Goal: Use online tool/utility: Use online tool/utility

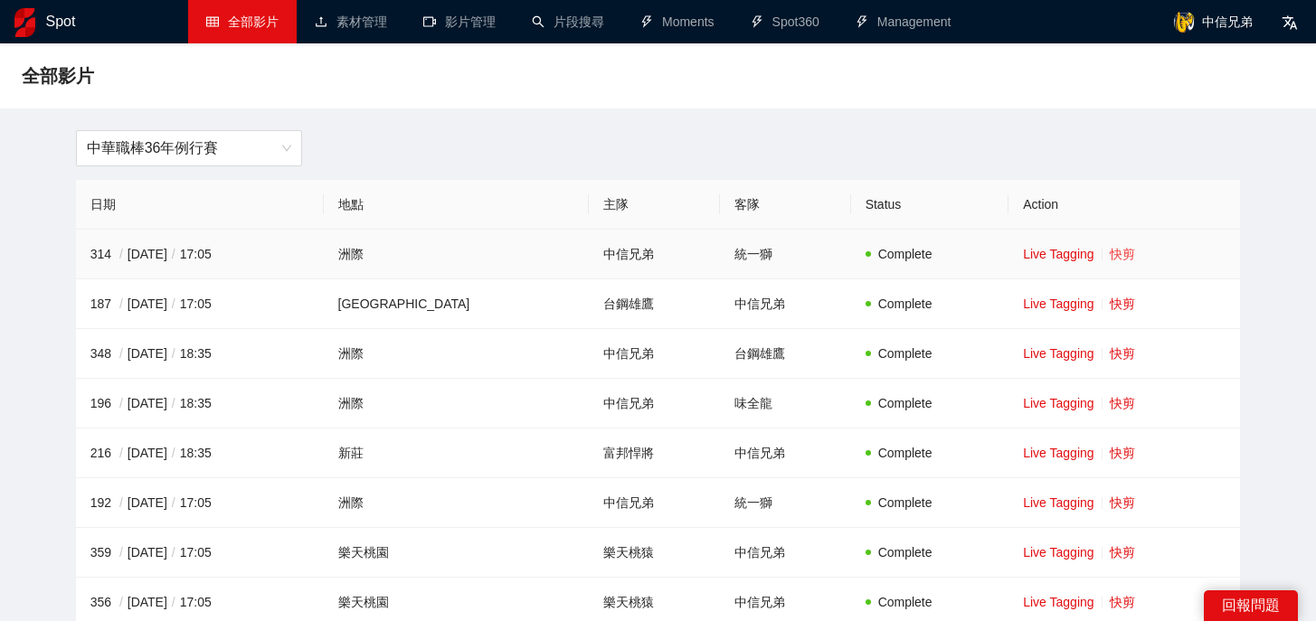
click at [1110, 255] on link "快剪" at bounding box center [1122, 254] width 25 height 14
click at [286, 143] on span "中華職棒36年例行賽" at bounding box center [189, 148] width 204 height 34
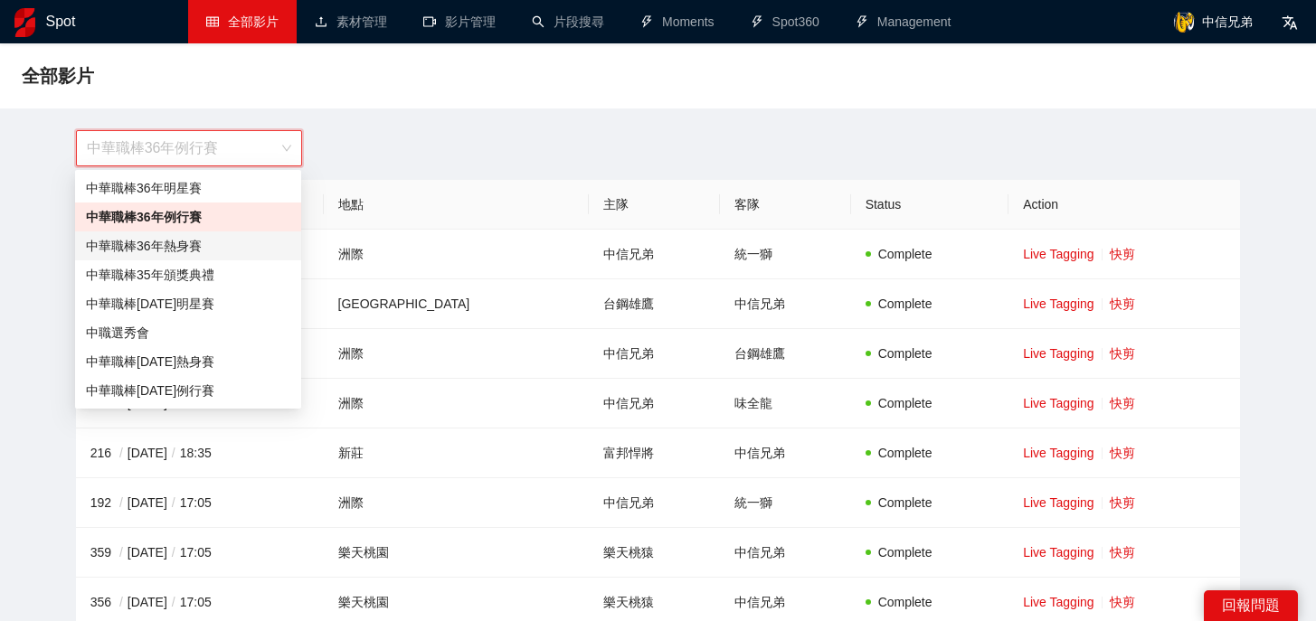
click at [229, 245] on div "中華職棒36年熱身賽" at bounding box center [188, 246] width 204 height 20
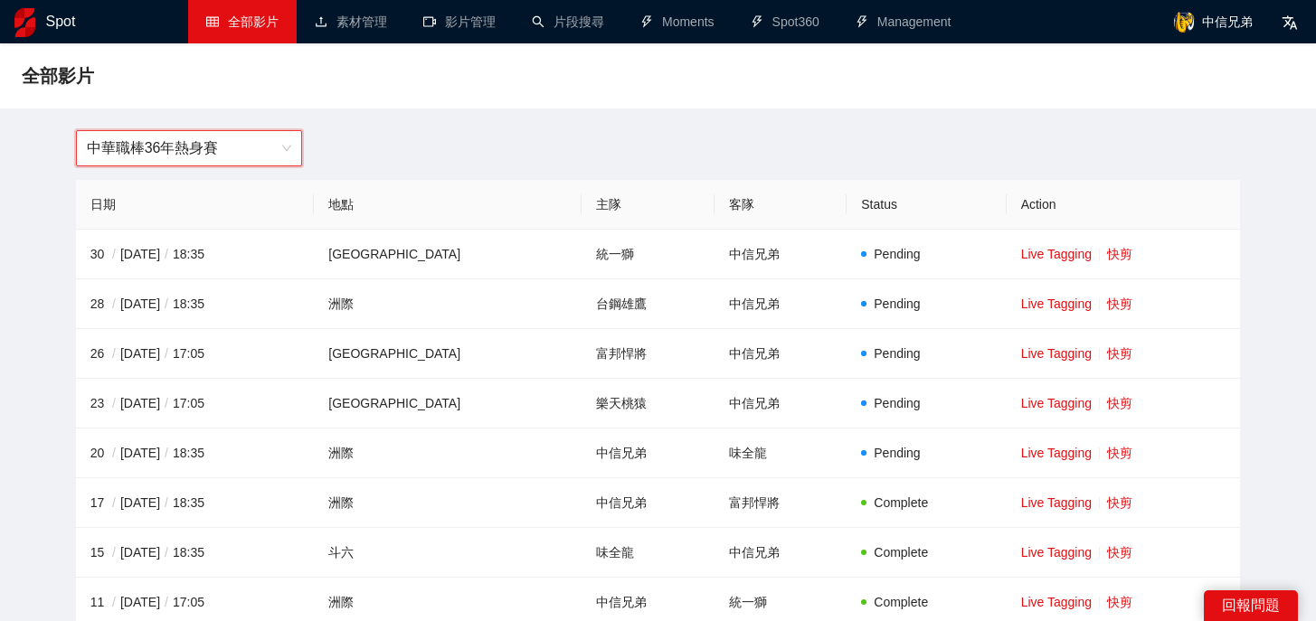
click at [300, 133] on div "中華職棒36年熱身賽" at bounding box center [189, 148] width 226 height 36
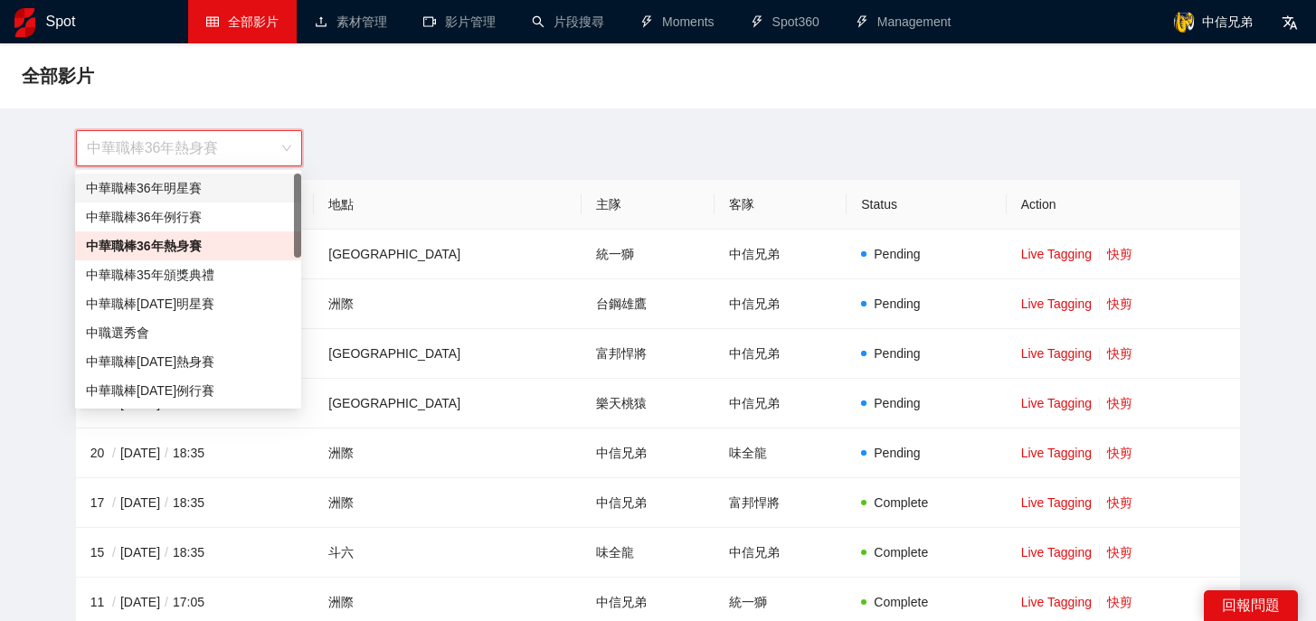
click at [298, 140] on div "中華職棒36年熱身賽" at bounding box center [189, 148] width 226 height 36
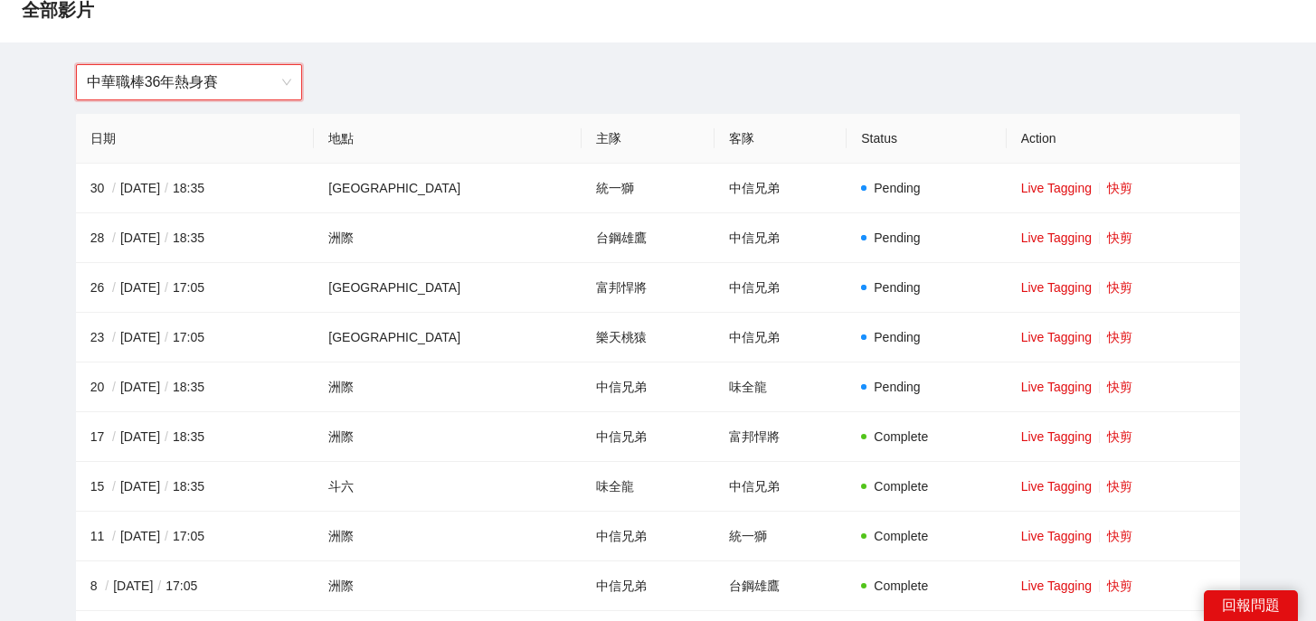
scroll to position [75, 0]
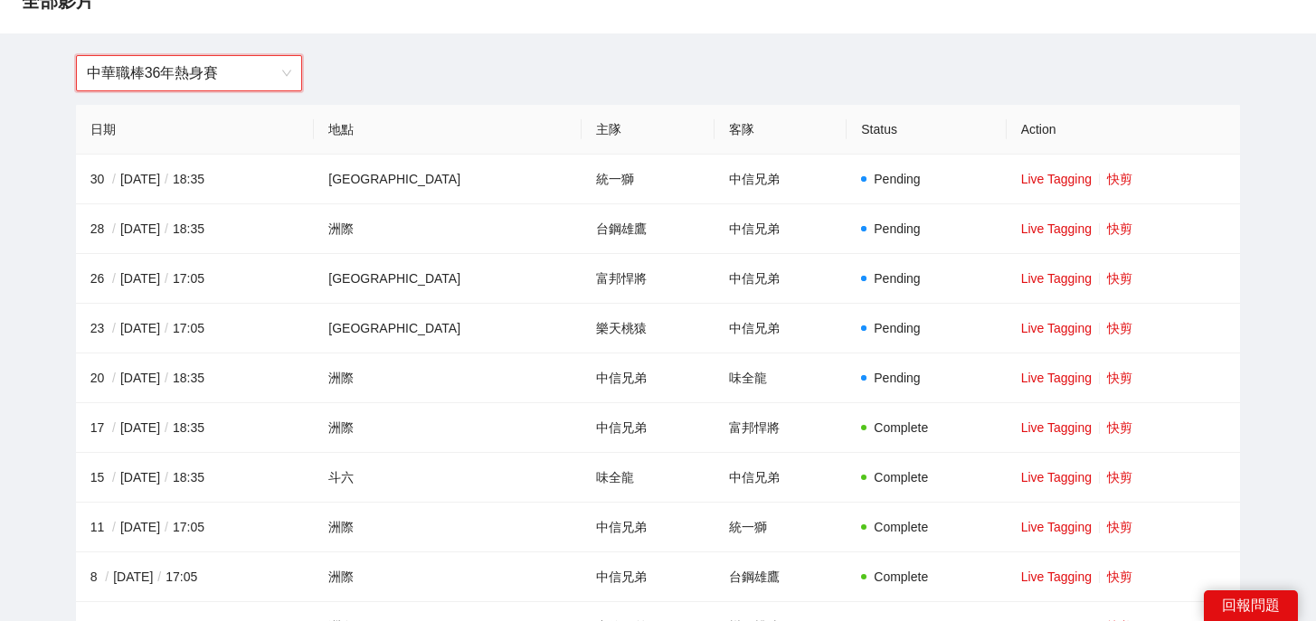
click at [292, 74] on div "中華職棒36年熱身賽" at bounding box center [189, 73] width 226 height 36
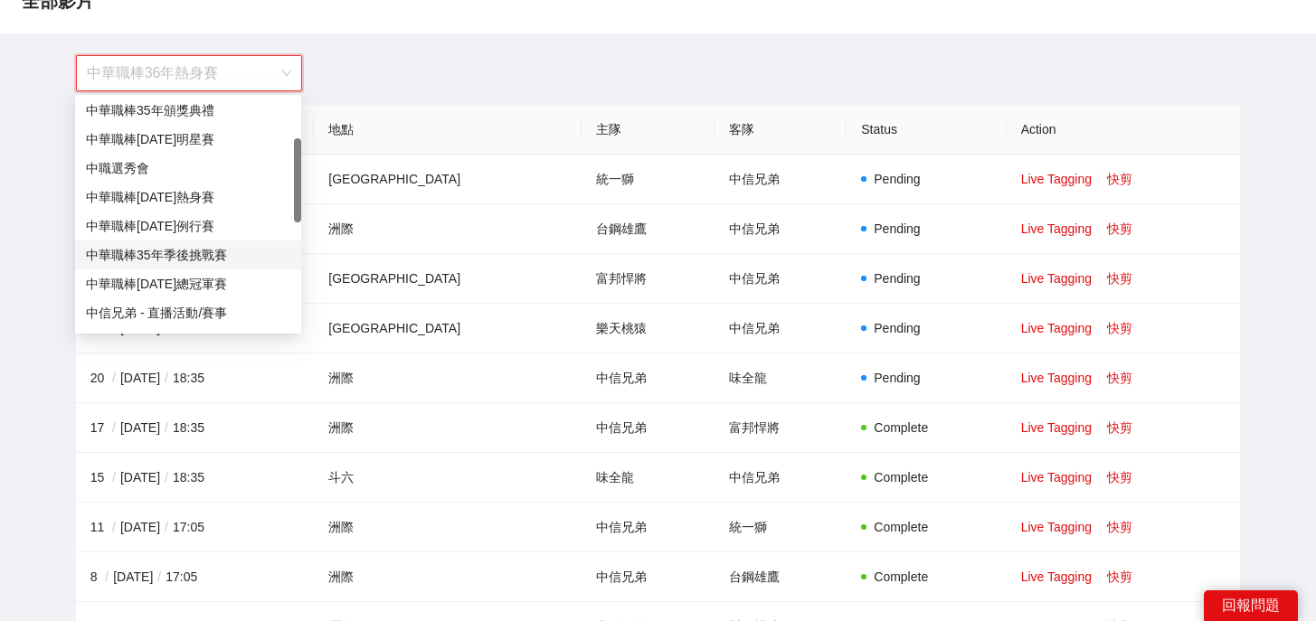
scroll to position [137, 0]
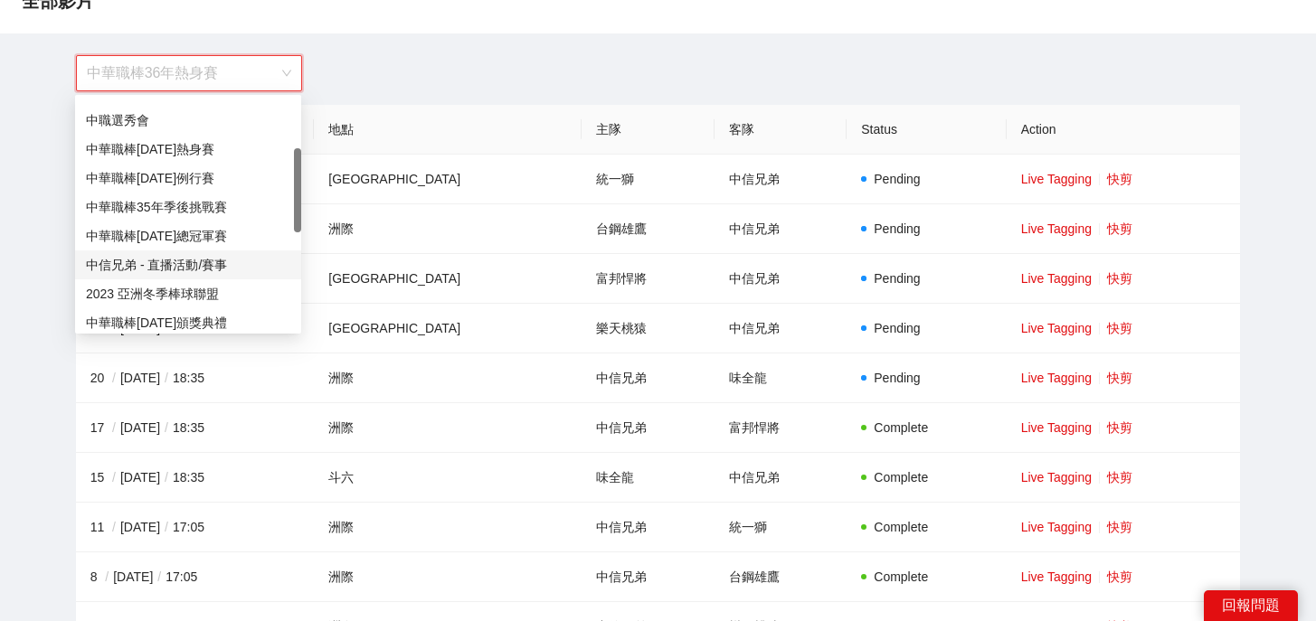
click at [232, 265] on div "中信兄弟 - 直播活動/賽事" at bounding box center [188, 265] width 204 height 20
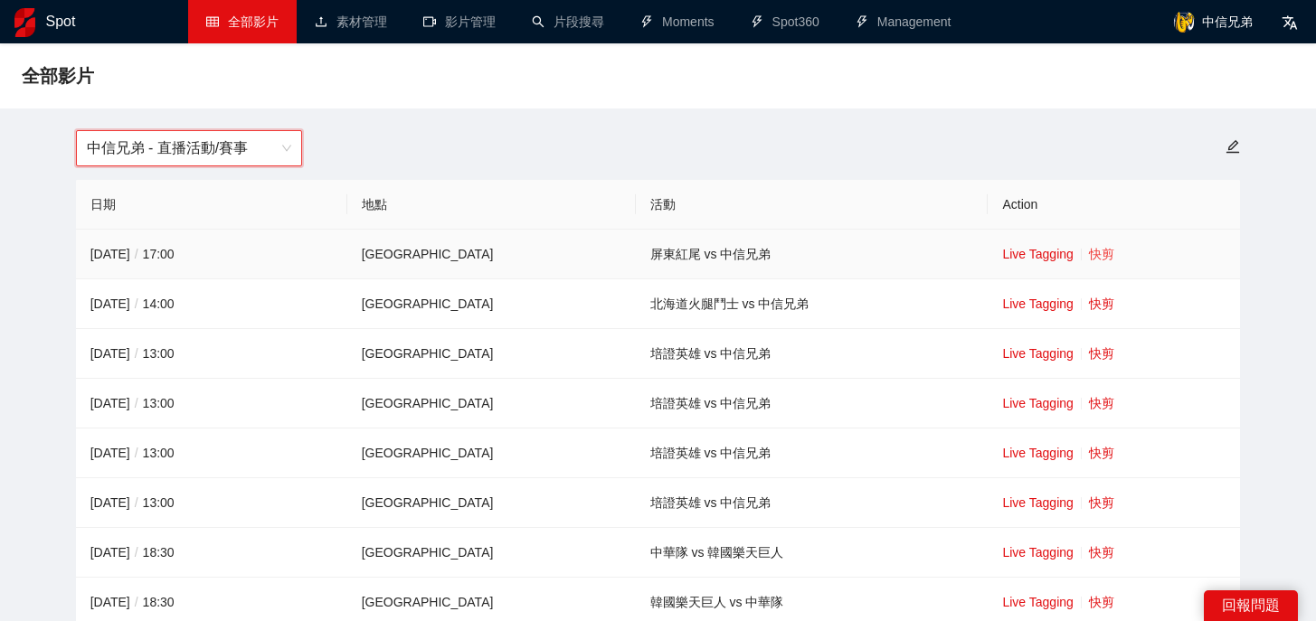
click at [1089, 256] on link "快剪" at bounding box center [1101, 254] width 25 height 14
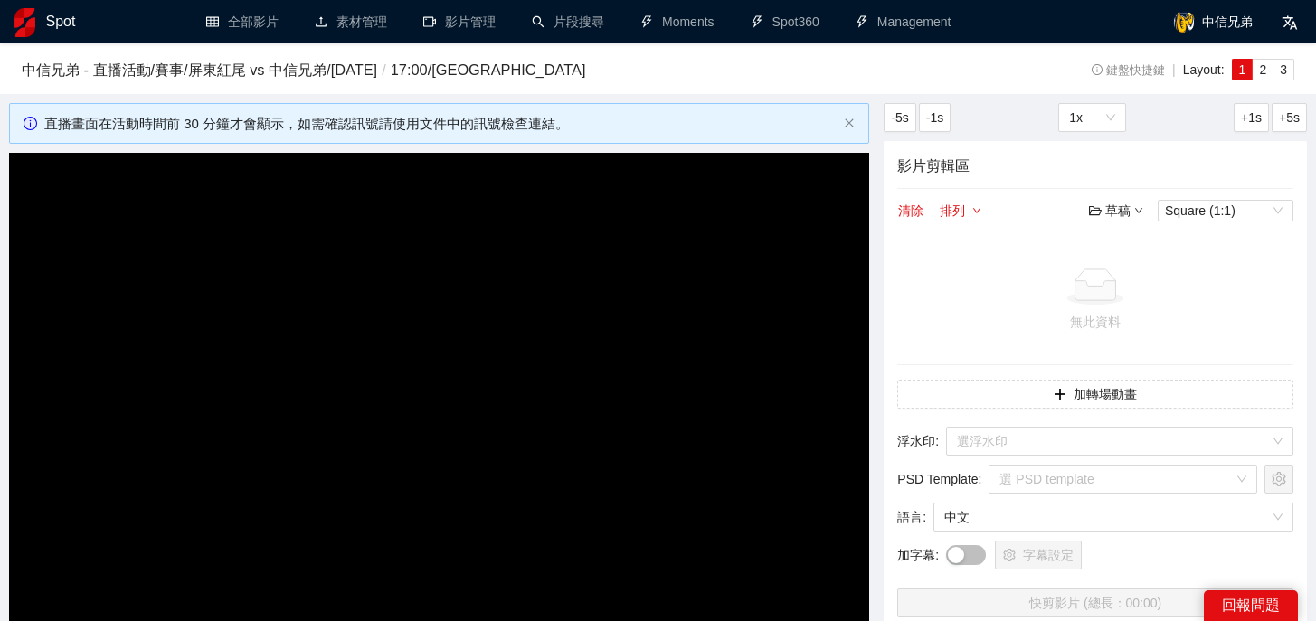
scroll to position [91, 0]
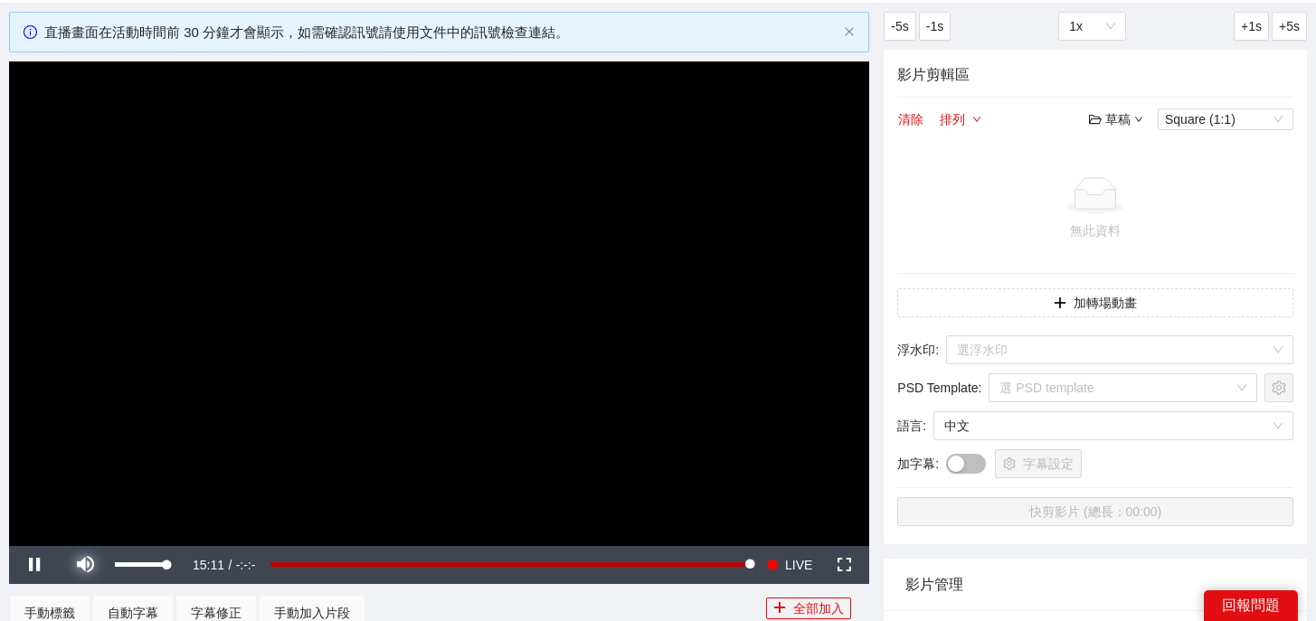
click at [80, 565] on span "Video Player" at bounding box center [85, 565] width 51 height 0
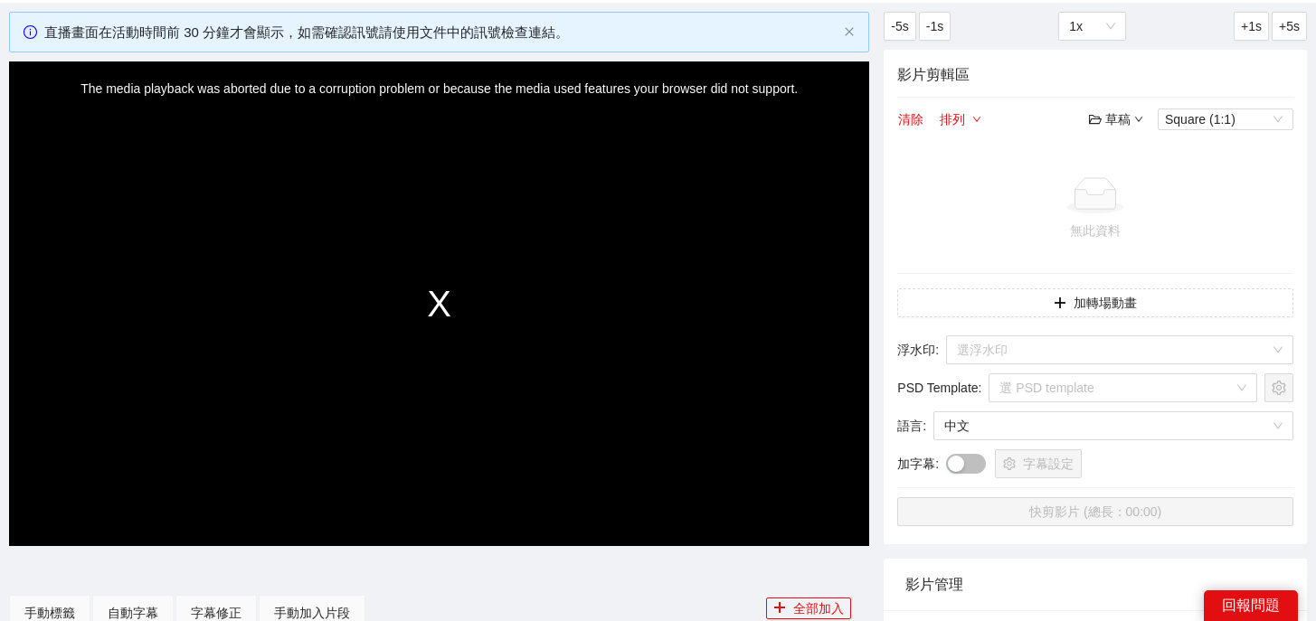
click at [609, 539] on div "The media playback was aborted due to a corruption problem or because the media…" at bounding box center [439, 304] width 860 height 484
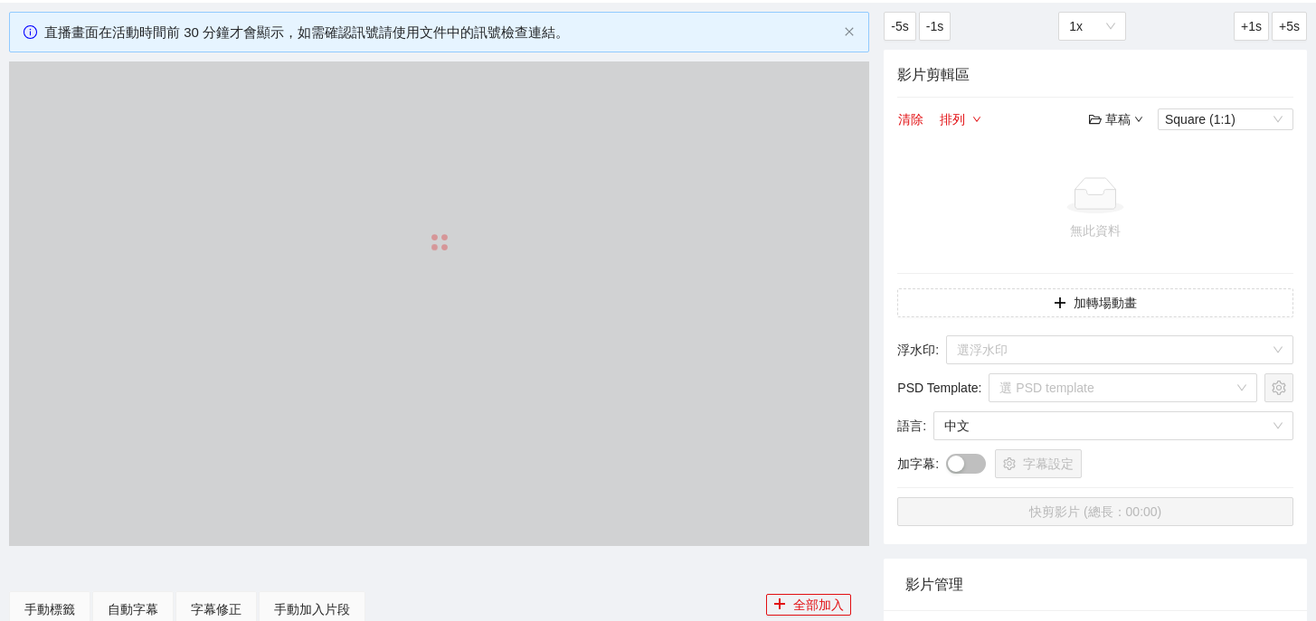
scroll to position [91, 0]
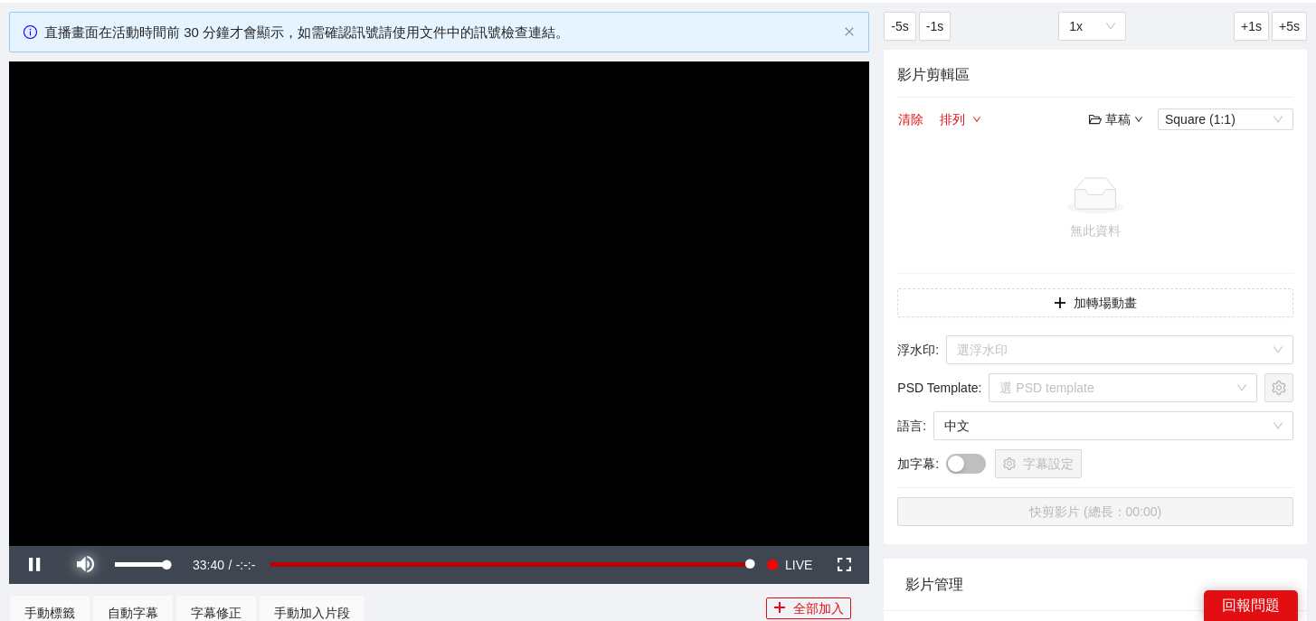
click at [86, 565] on span "Video Player" at bounding box center [85, 565] width 51 height 0
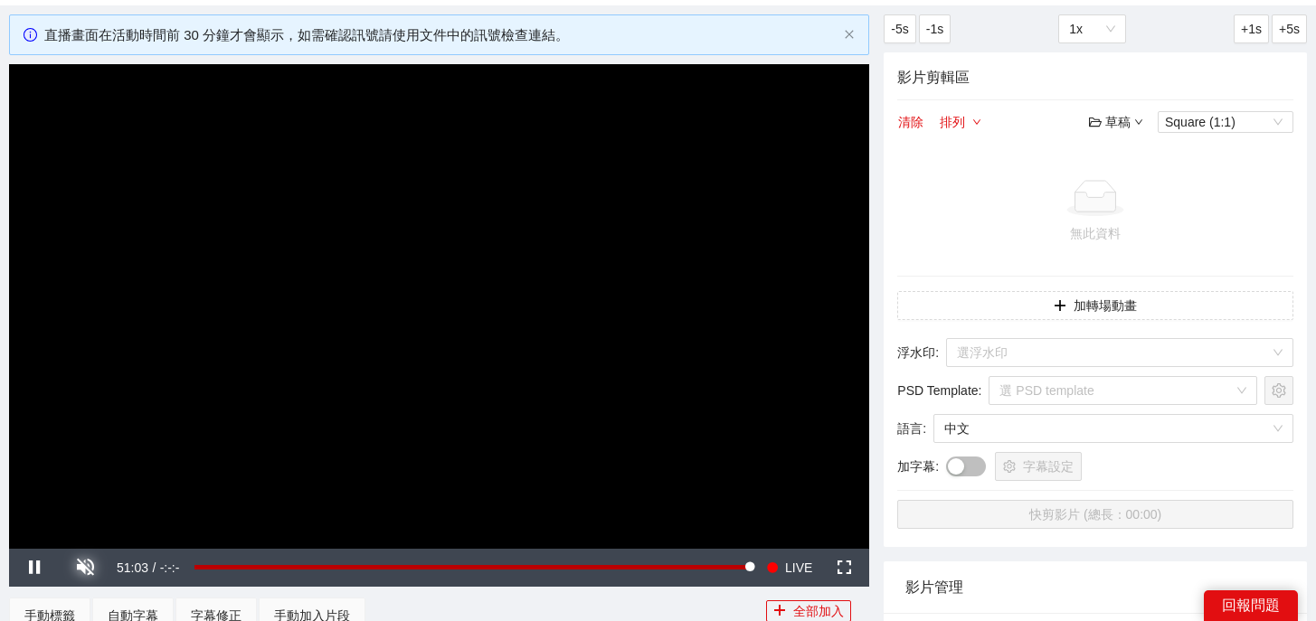
scroll to position [90, 0]
